Goal: Task Accomplishment & Management: Use online tool/utility

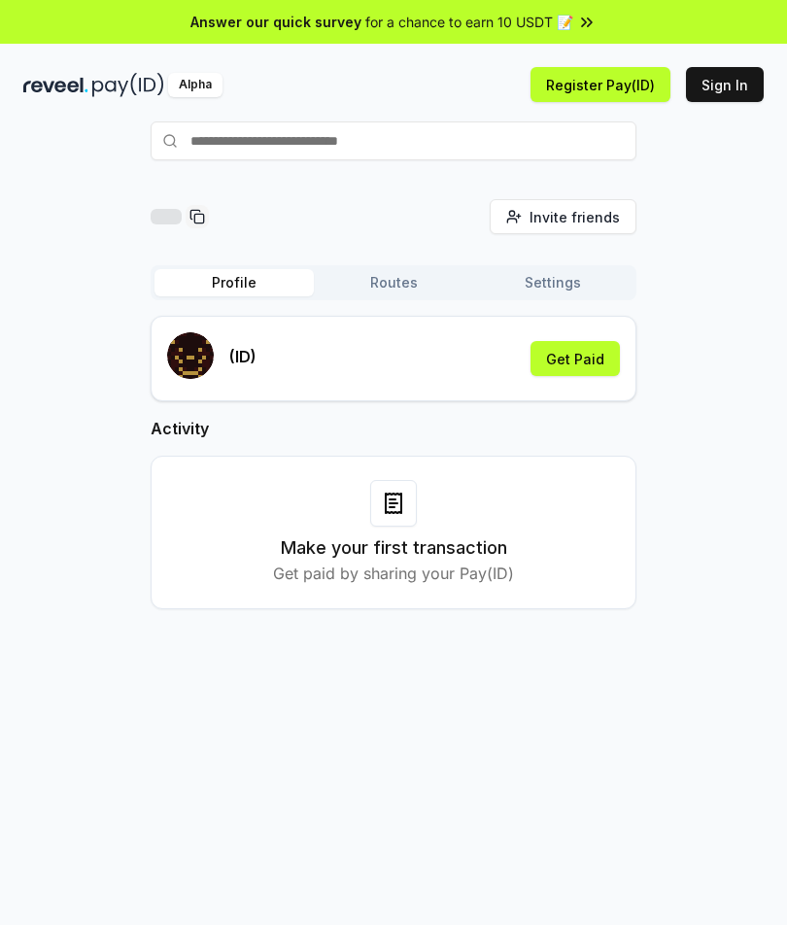
click at [587, 363] on button "Get Paid" at bounding box center [575, 358] width 89 height 35
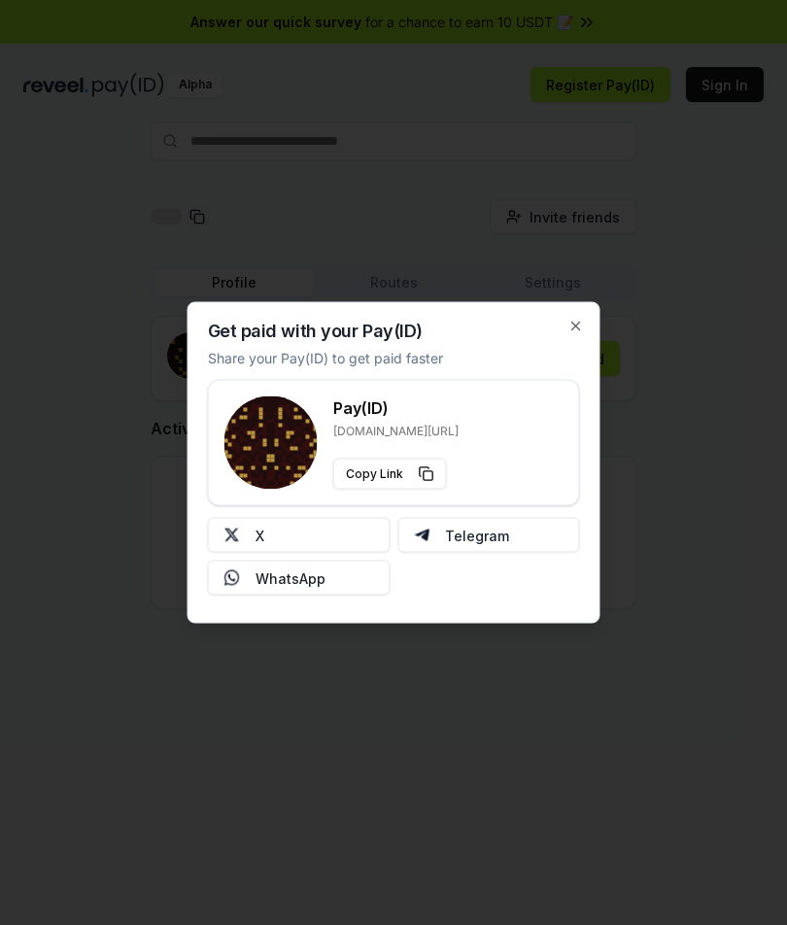
click at [324, 526] on button "X" at bounding box center [299, 535] width 183 height 35
click at [578, 325] on icon "button" at bounding box center [577, 327] width 16 height 16
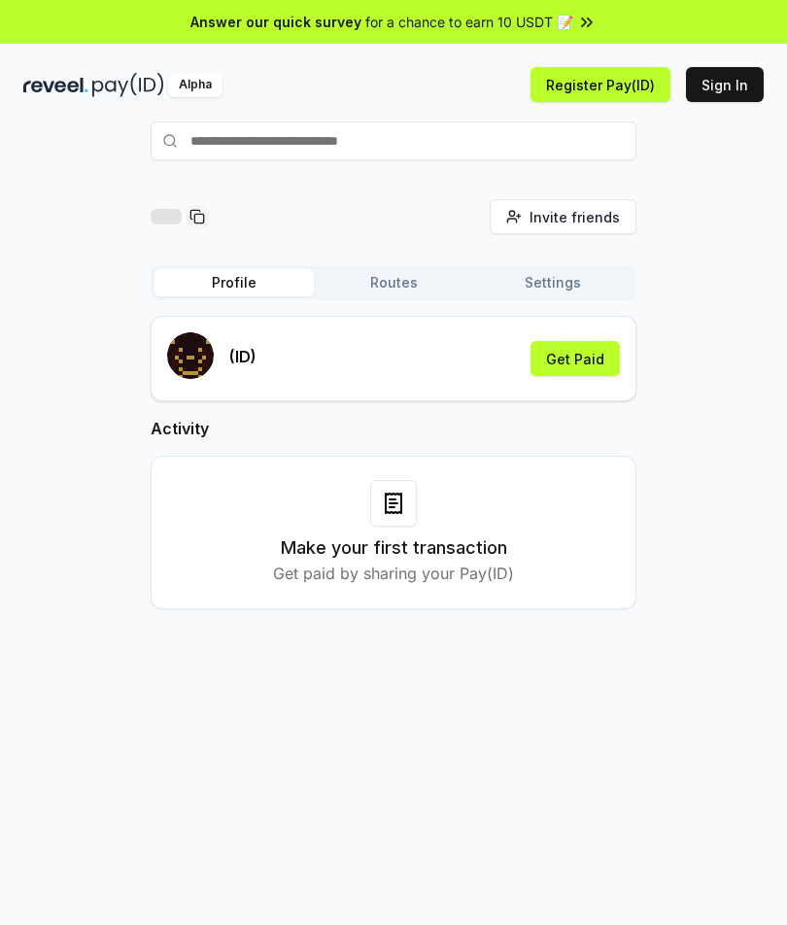
click at [589, 351] on button "Get Paid" at bounding box center [575, 358] width 89 height 35
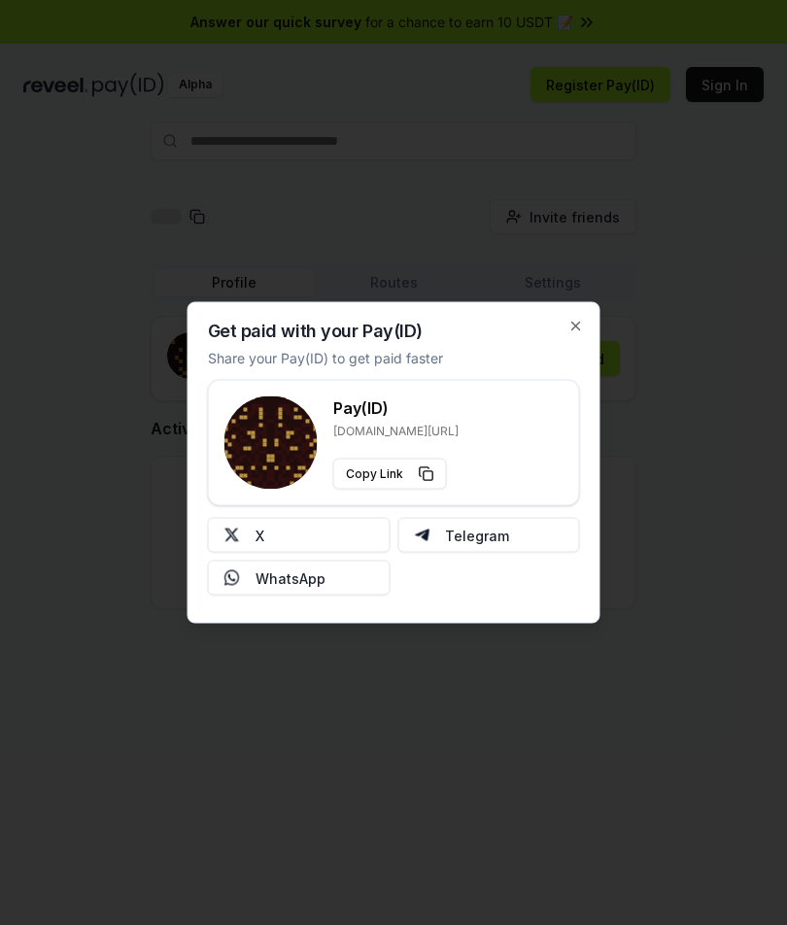
click at [574, 321] on icon "button" at bounding box center [577, 327] width 16 height 16
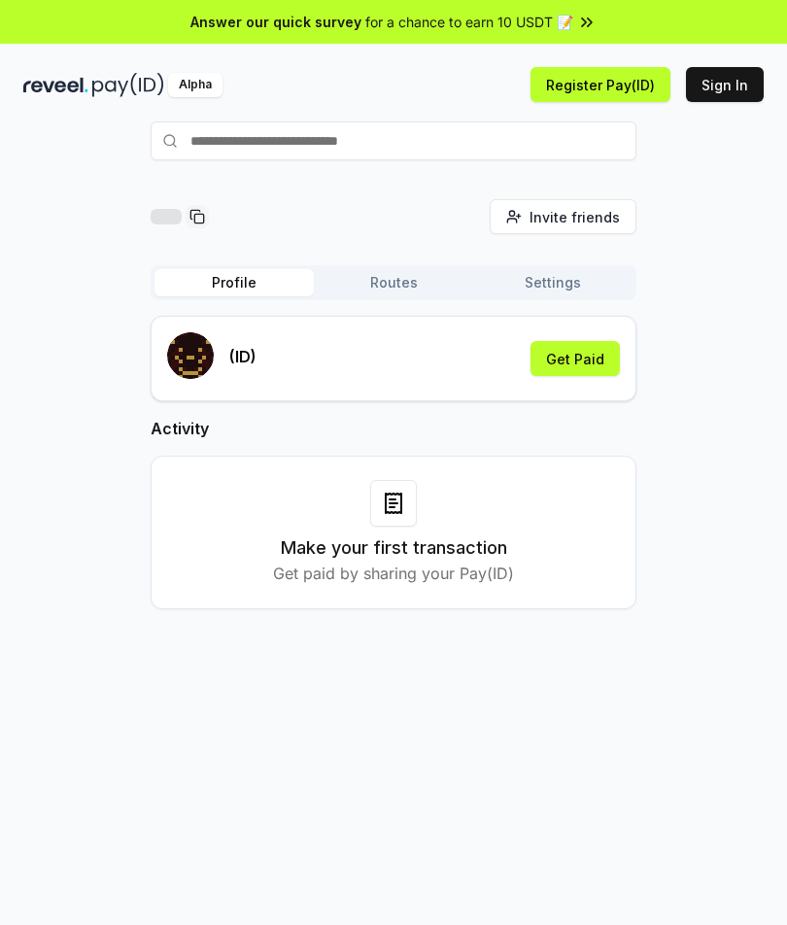
click at [611, 86] on button "Register Pay(ID)" at bounding box center [601, 84] width 140 height 35
